Goal: Task Accomplishment & Management: Manage account settings

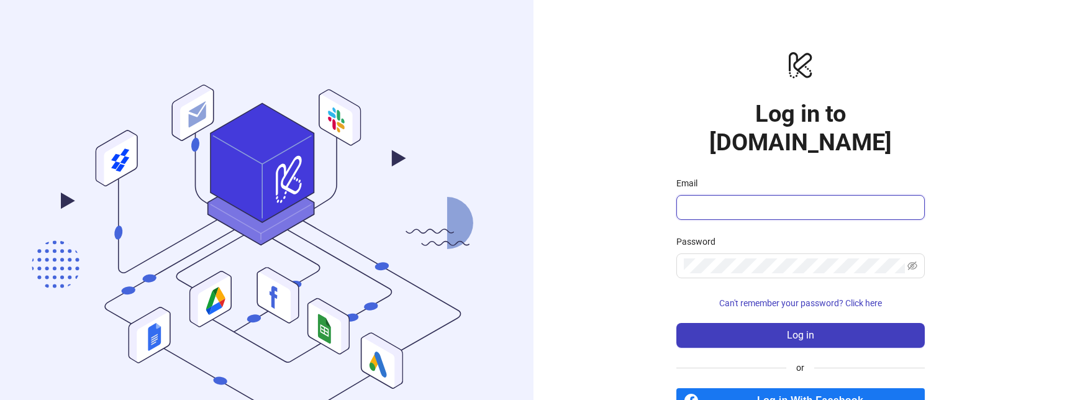
click at [734, 200] on input "Email" at bounding box center [799, 207] width 231 height 15
type input "**********"
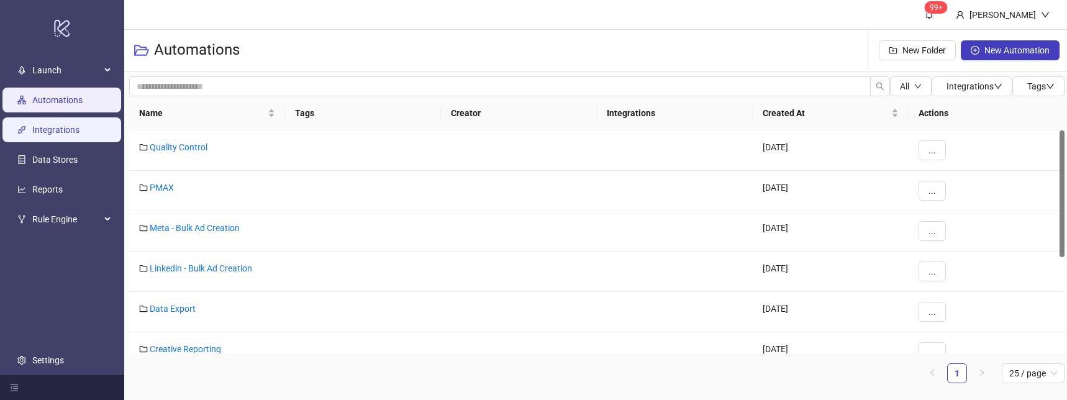
click at [42, 132] on link "Integrations" at bounding box center [55, 130] width 47 height 10
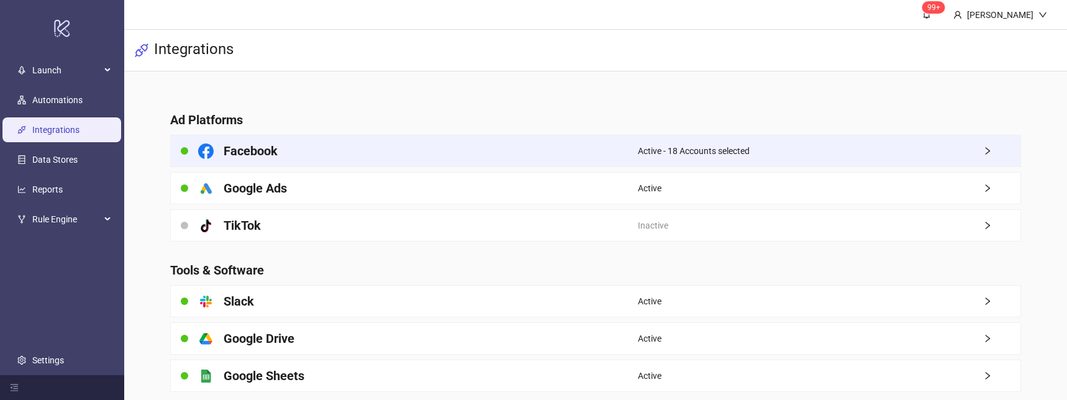
click at [314, 151] on div "Facebook" at bounding box center [404, 150] width 467 height 31
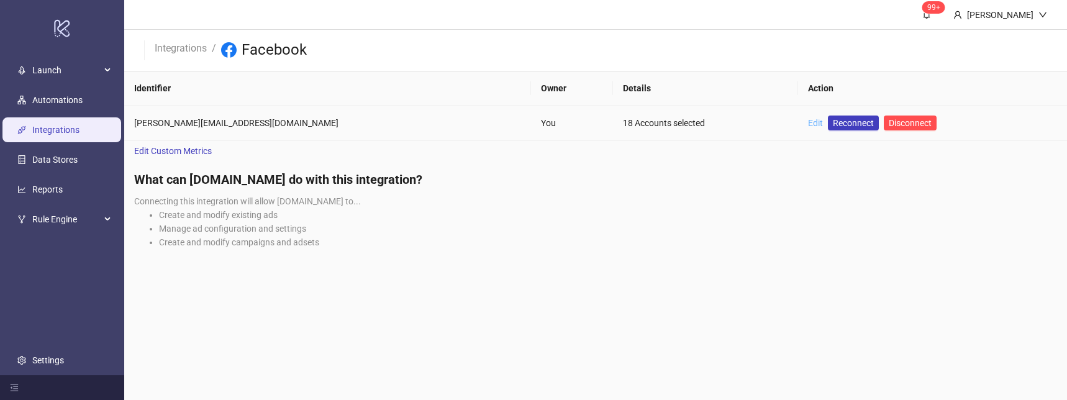
click at [808, 121] on link "Edit" at bounding box center [815, 123] width 15 height 10
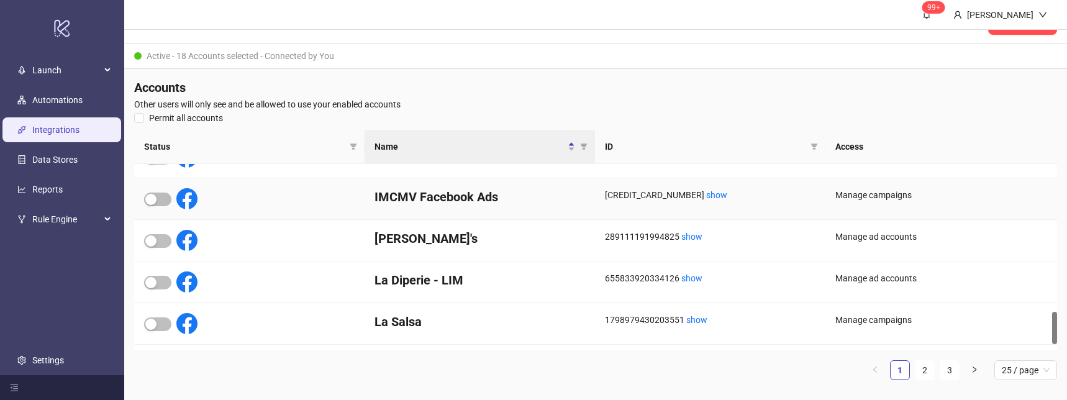
scroll to position [881, 0]
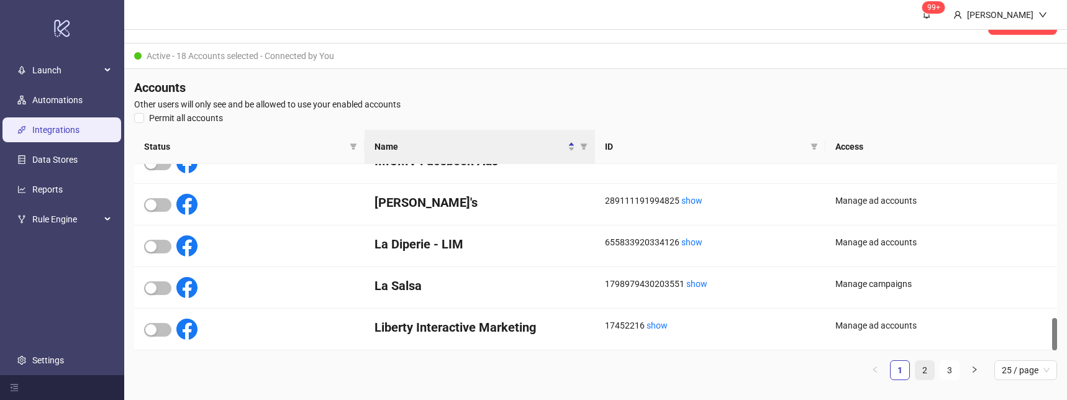
click at [926, 372] on link "2" at bounding box center [924, 370] width 19 height 19
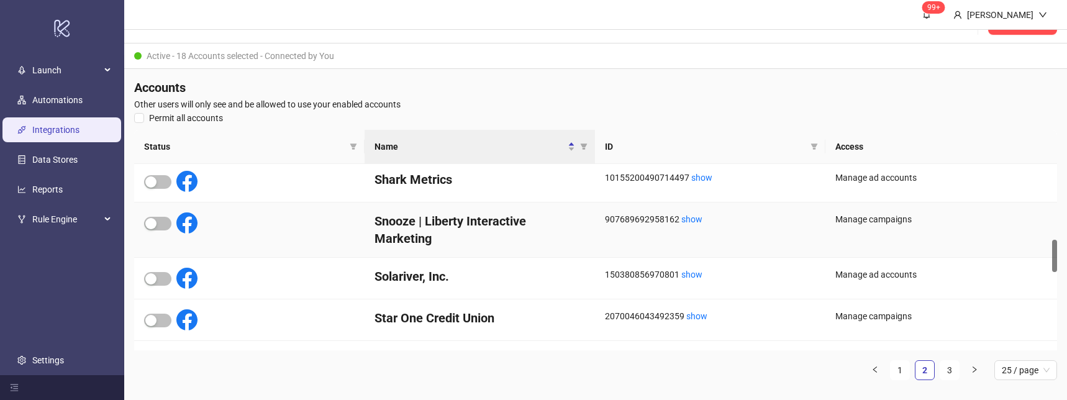
scroll to position [433, 0]
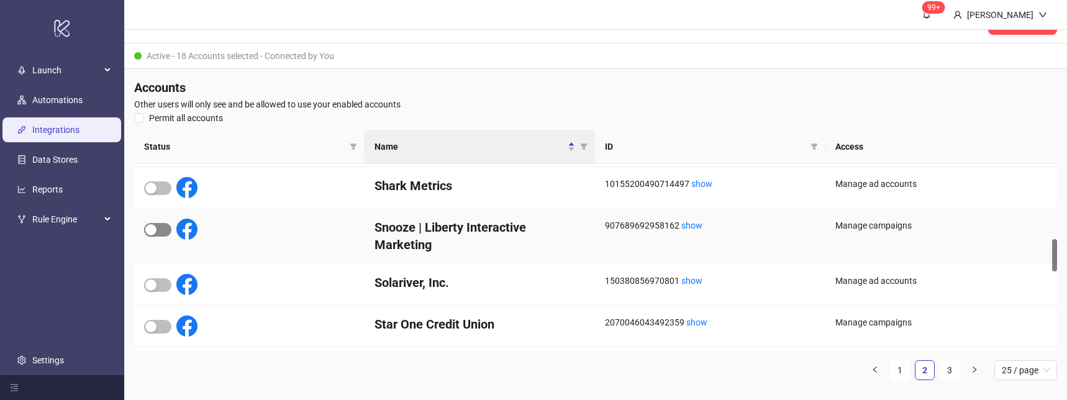
click at [155, 230] on div "button" at bounding box center [150, 229] width 11 height 11
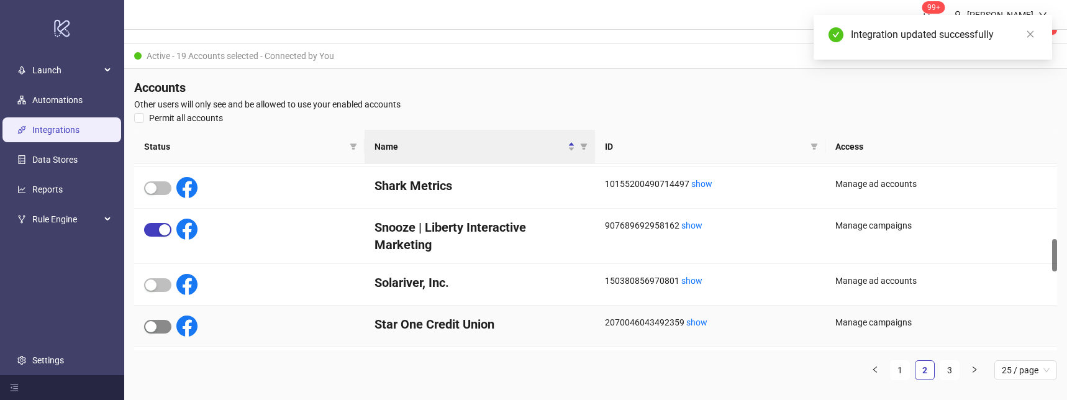
click at [153, 331] on div "button" at bounding box center [150, 326] width 11 height 11
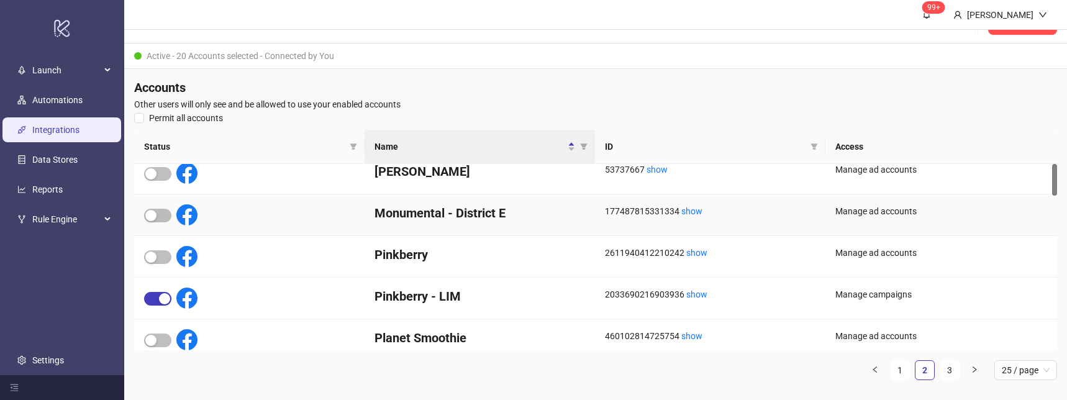
scroll to position [0, 0]
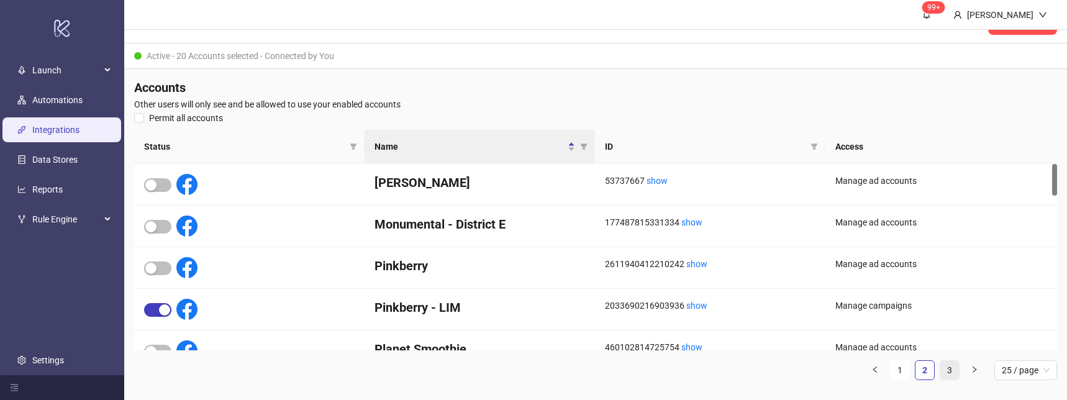
click at [951, 369] on link "3" at bounding box center [949, 370] width 19 height 19
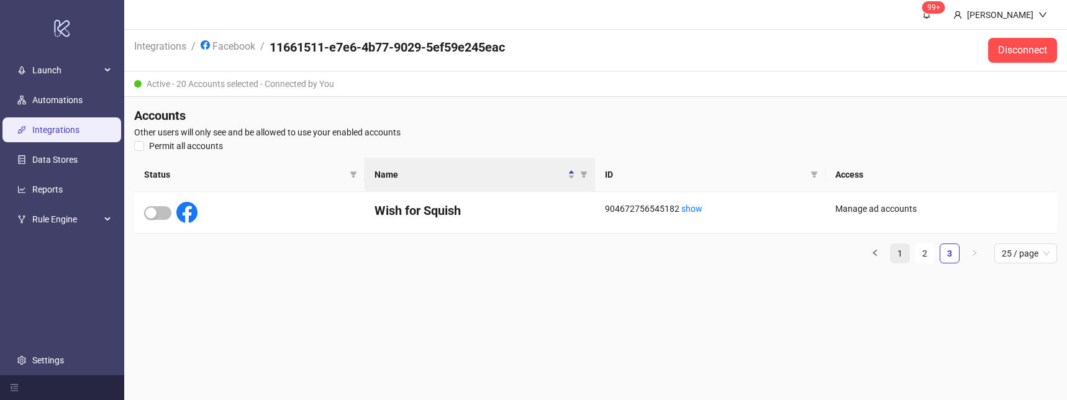
click at [892, 253] on link "1" at bounding box center [899, 253] width 19 height 19
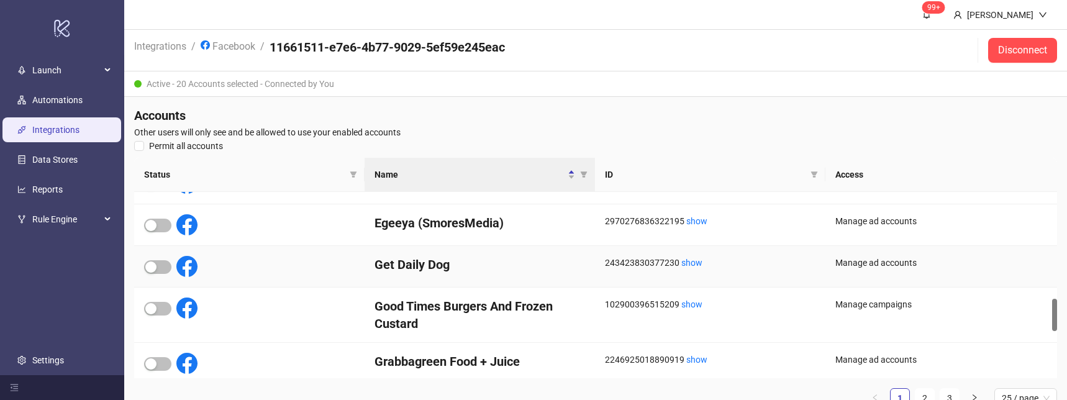
scroll to position [626, 0]
click at [150, 307] on div "button" at bounding box center [150, 307] width 11 height 11
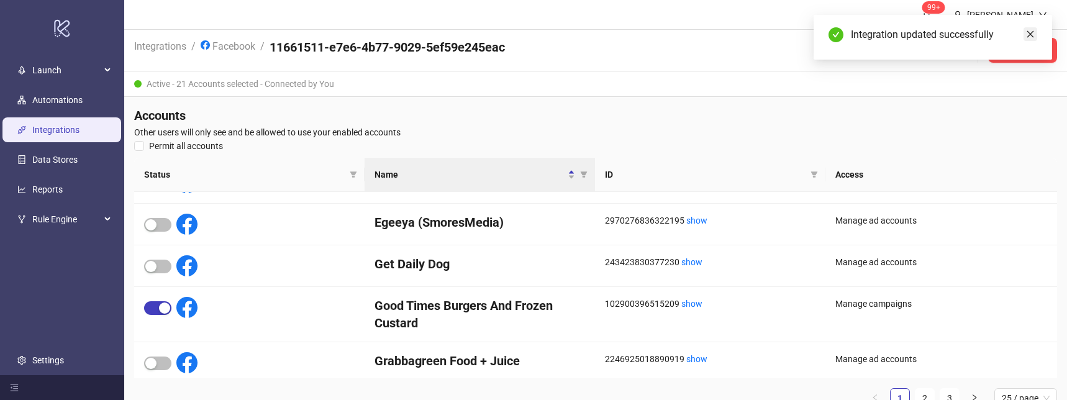
click at [1028, 34] on icon "close" at bounding box center [1030, 34] width 9 height 9
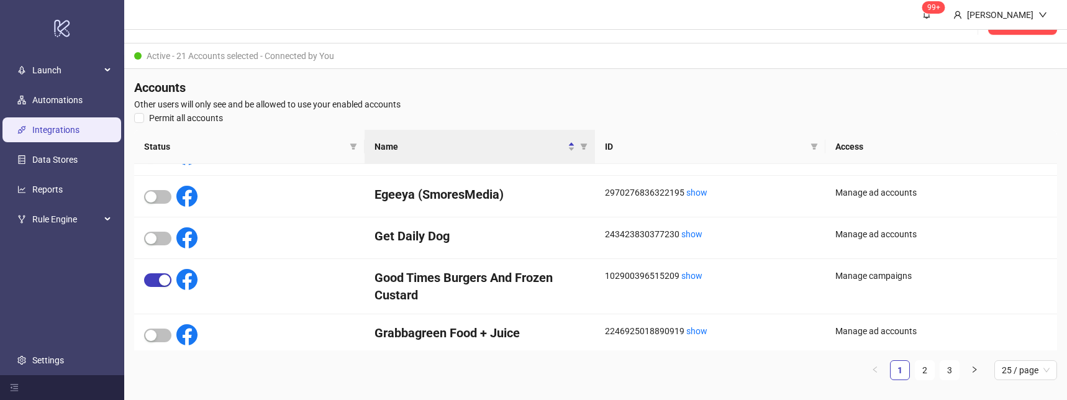
scroll to position [0, 0]
